Goal: Task Accomplishment & Management: Manage account settings

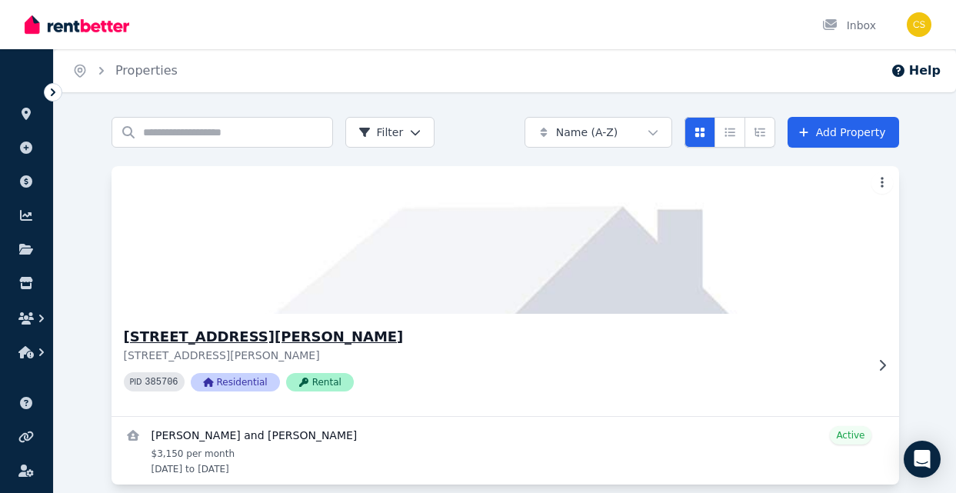
scroll to position [19, 0]
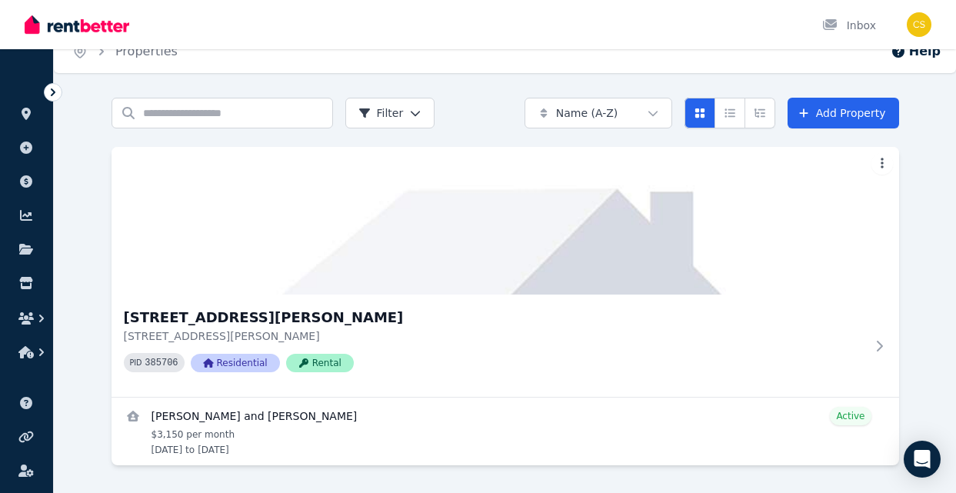
click at [55, 97] on icon at bounding box center [52, 92] width 15 height 15
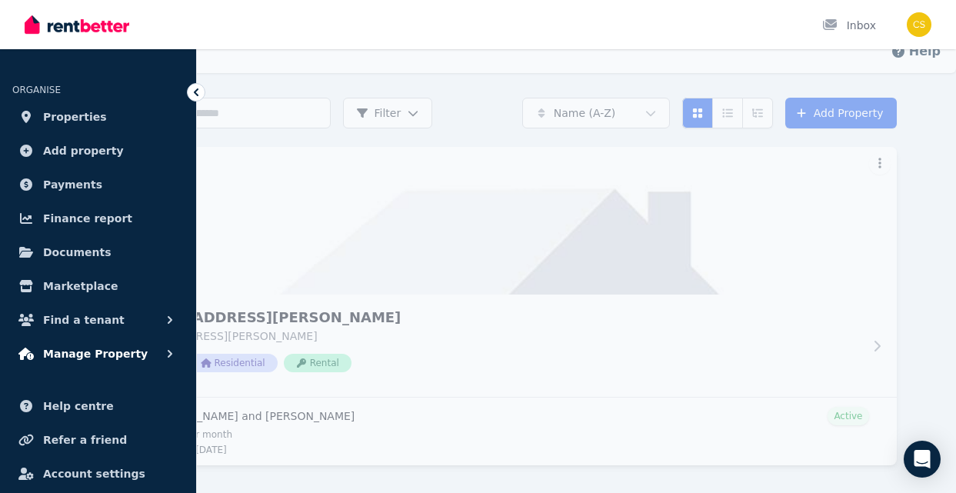
scroll to position [39, 0]
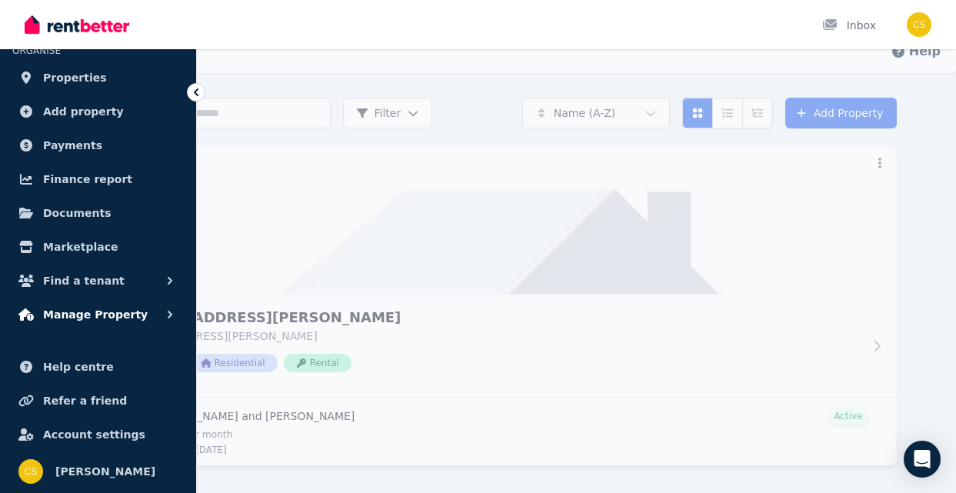
click at [76, 314] on span "Manage Property" at bounding box center [95, 314] width 105 height 18
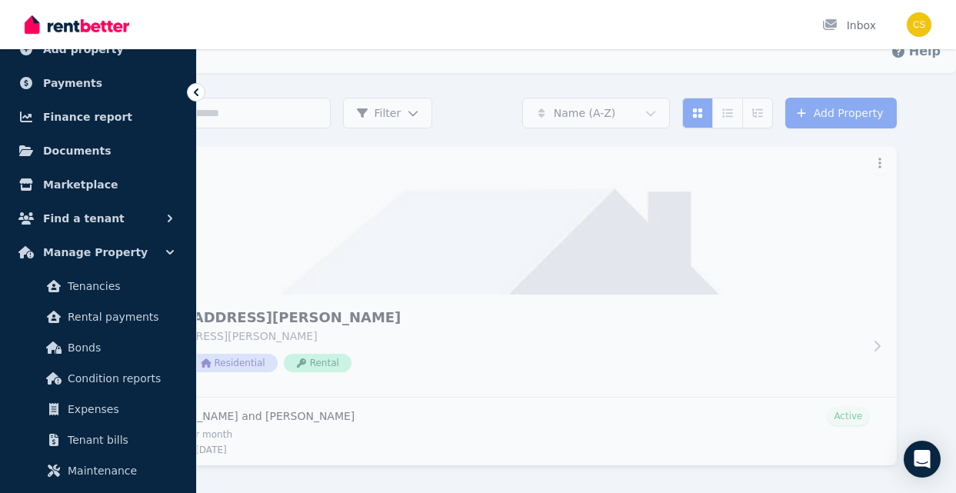
scroll to position [133, 0]
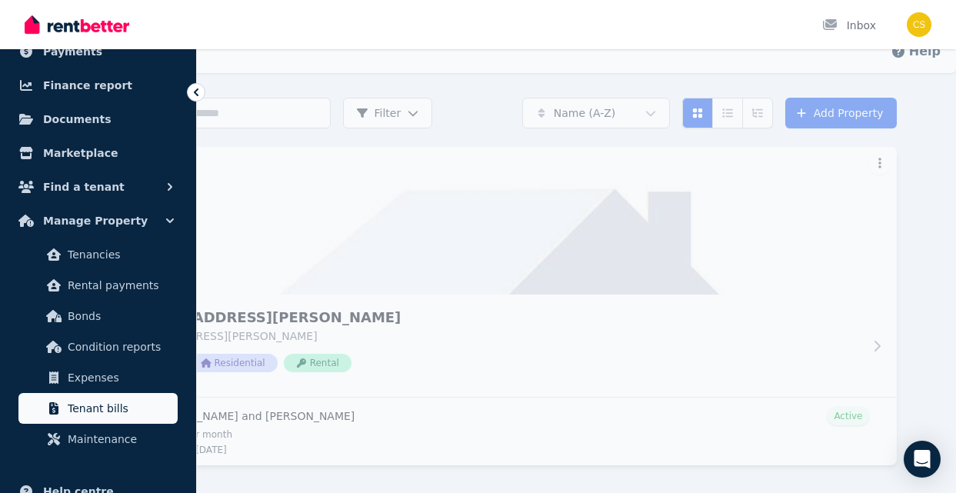
click at [83, 411] on span "Tenant bills" at bounding box center [120, 408] width 104 height 18
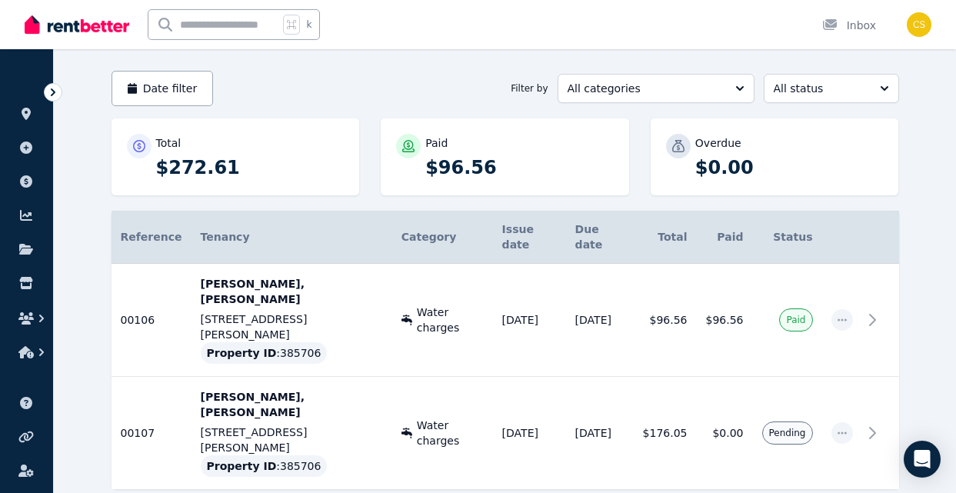
scroll to position [130, 0]
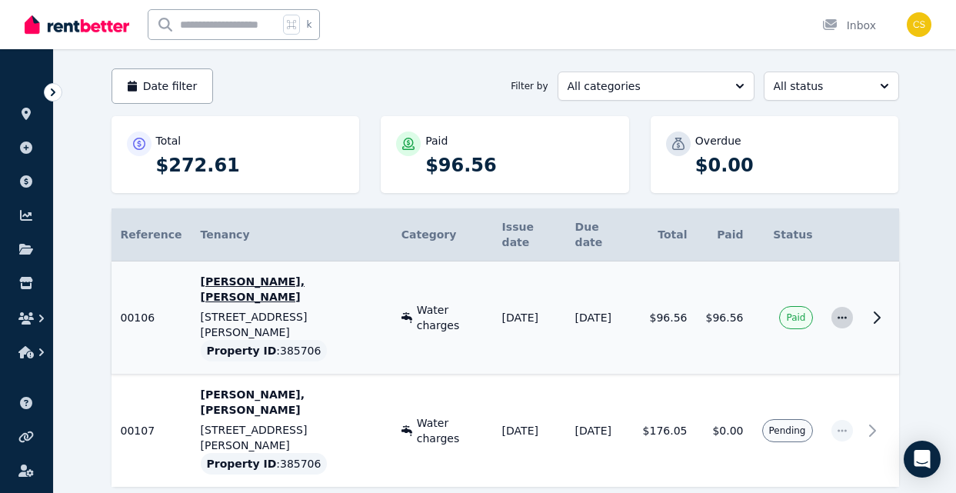
click at [840, 312] on icon "button" at bounding box center [842, 317] width 12 height 11
click at [874, 308] on icon at bounding box center [877, 317] width 18 height 18
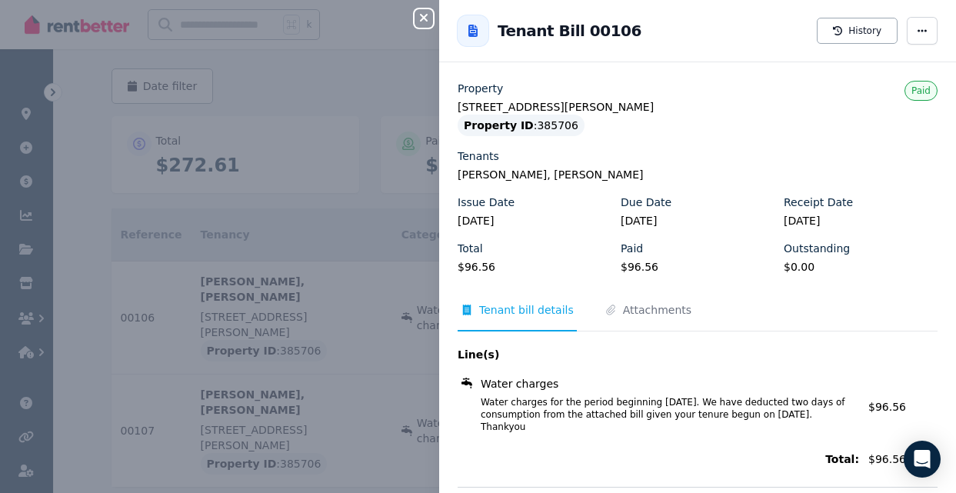
scroll to position [12, 0]
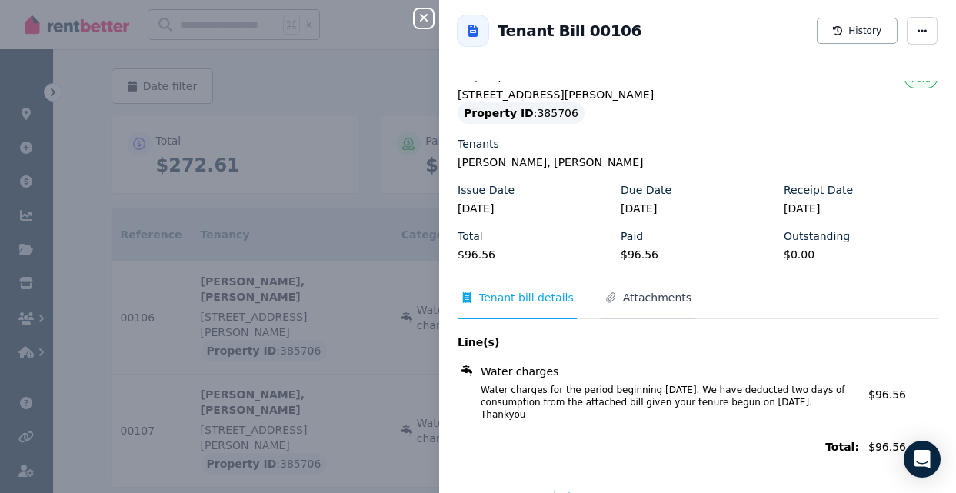
click at [654, 298] on span "Attachments" at bounding box center [657, 297] width 68 height 15
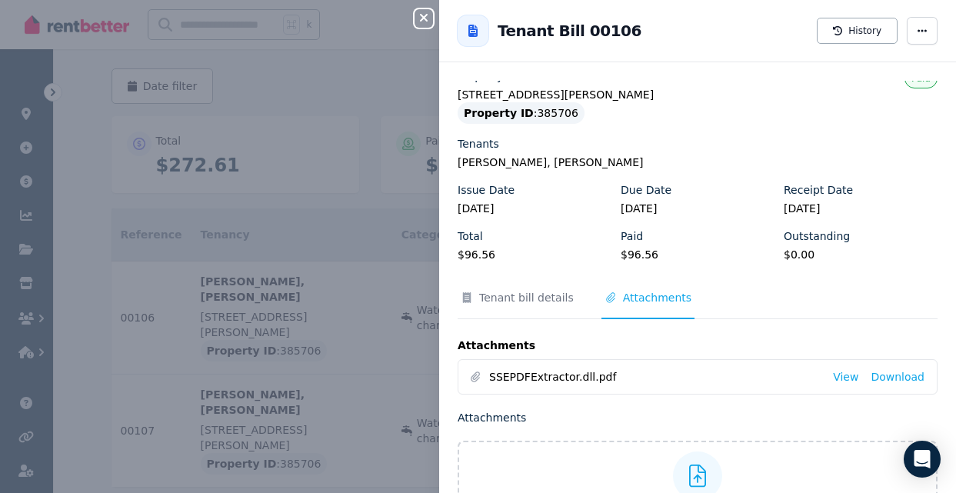
scroll to position [102, 0]
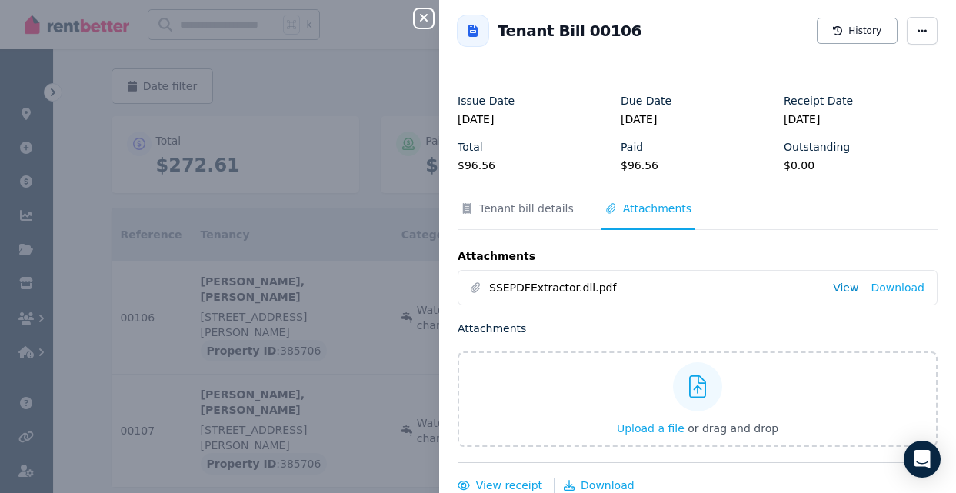
click at [849, 287] on link "View" at bounding box center [845, 287] width 25 height 15
click at [418, 20] on icon "button" at bounding box center [424, 18] width 18 height 12
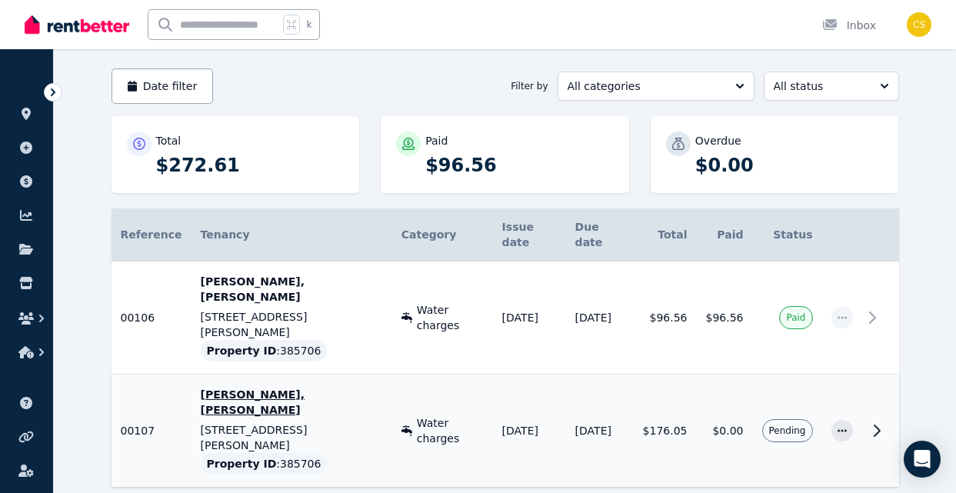
click at [871, 375] on td at bounding box center [880, 431] width 37 height 113
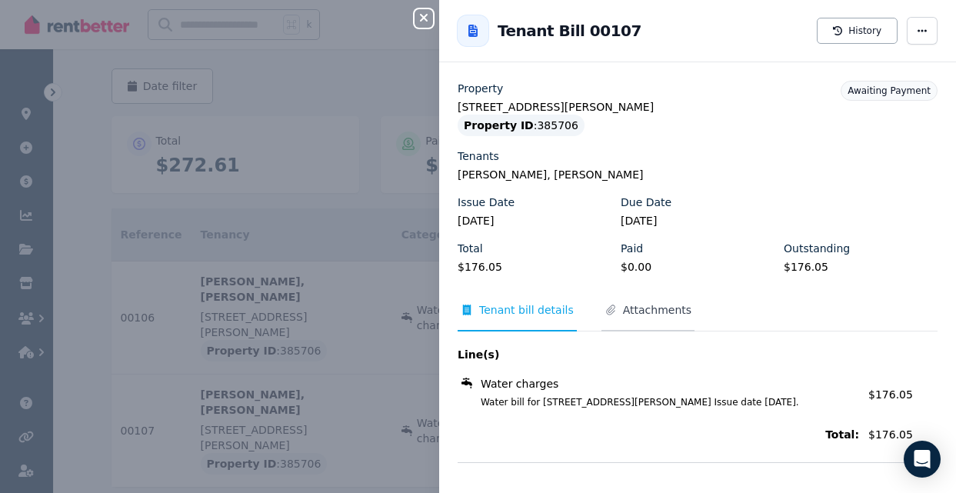
click at [648, 315] on span "Attachments" at bounding box center [657, 309] width 68 height 15
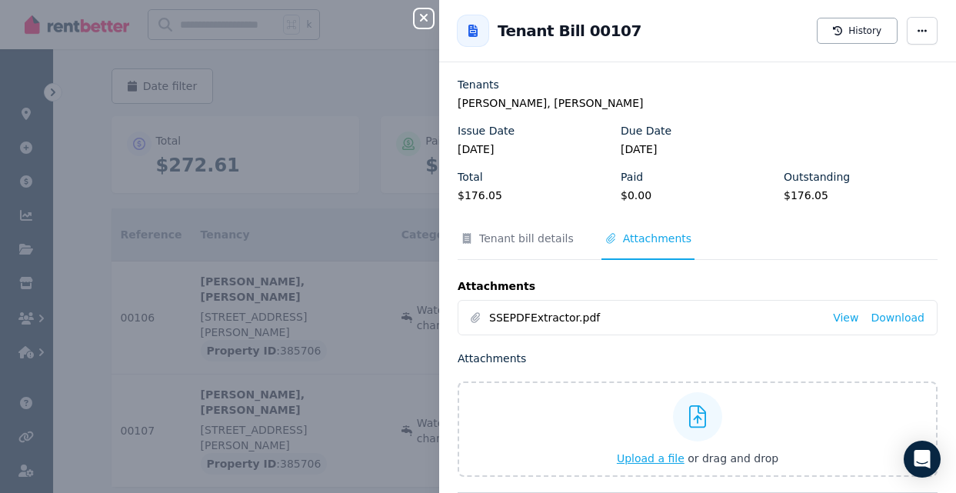
scroll to position [86, 0]
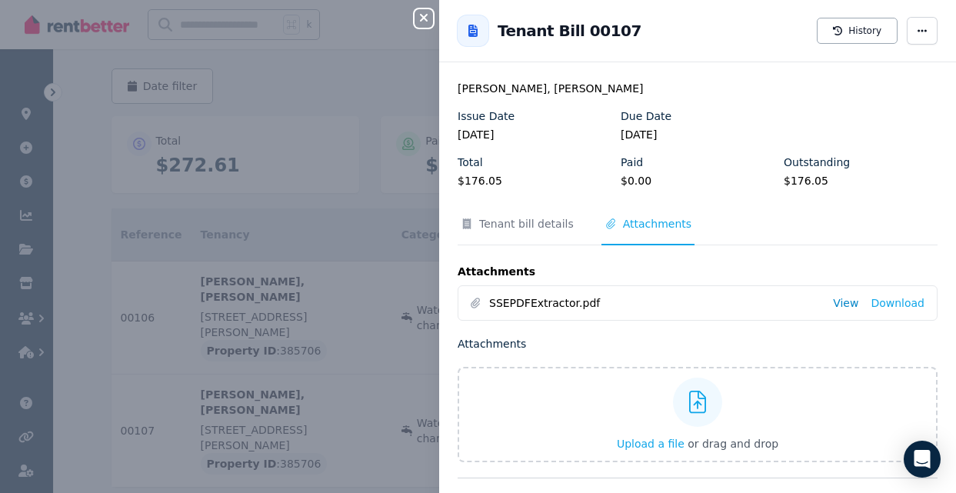
click at [847, 303] on link "View" at bounding box center [845, 302] width 25 height 15
